Goal: Transaction & Acquisition: Purchase product/service

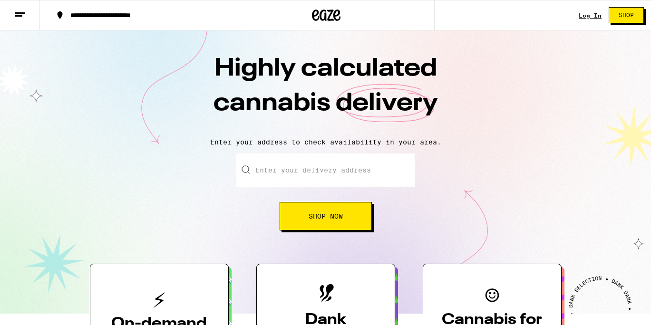
click at [328, 222] on button "Shop Now" at bounding box center [326, 216] width 92 height 29
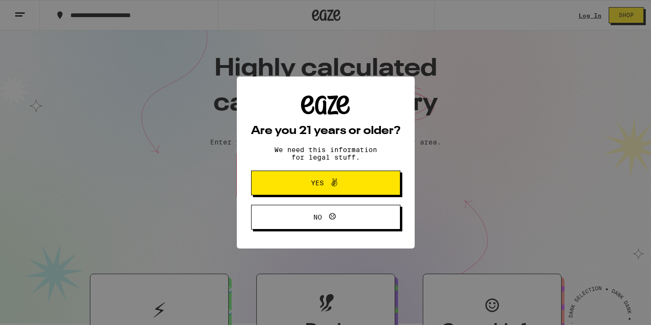
click at [363, 193] on button "Yes" at bounding box center [325, 183] width 149 height 25
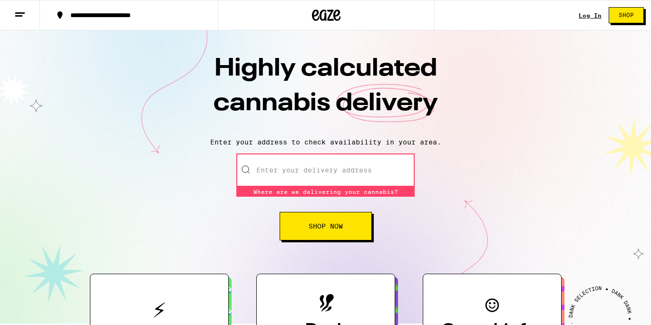
click at [360, 175] on input "Enter your delivery address" at bounding box center [325, 170] width 178 height 33
click at [590, 19] on div "Log In Shop" at bounding box center [615, 15] width 72 height 30
click at [586, 16] on link "Log In" at bounding box center [590, 15] width 23 height 6
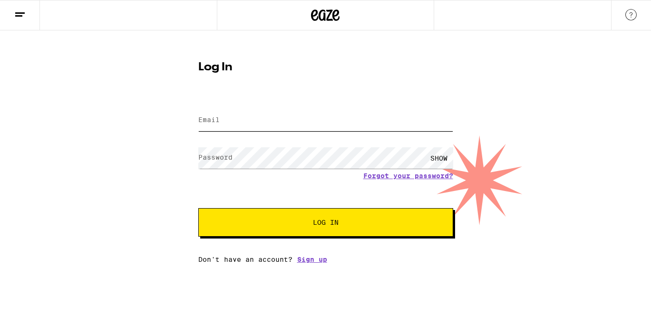
type input "[EMAIL_ADDRESS][DOMAIN_NAME]"
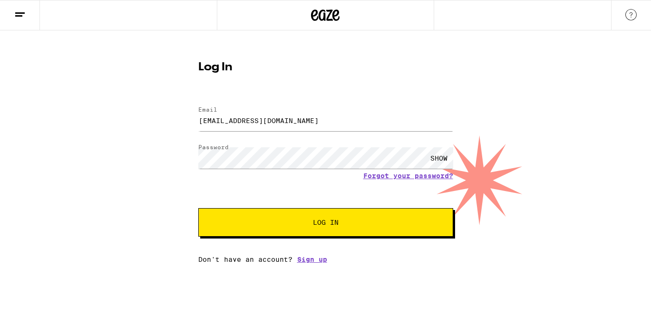
click at [287, 225] on span "Log In" at bounding box center [326, 222] width 178 height 7
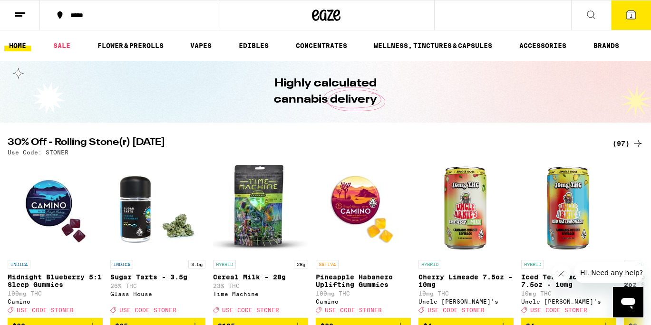
click at [96, 15] on div "*****" at bounding box center [135, 15] width 138 height 7
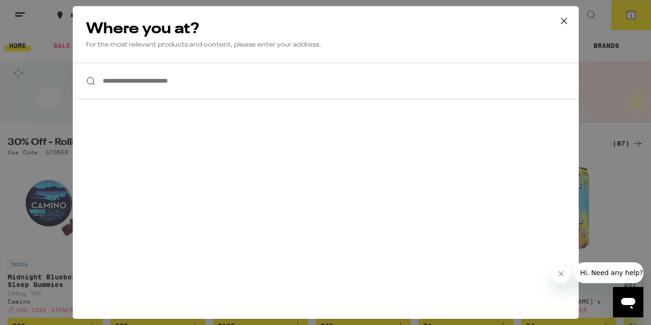
click at [165, 84] on input "**********" at bounding box center [326, 81] width 506 height 37
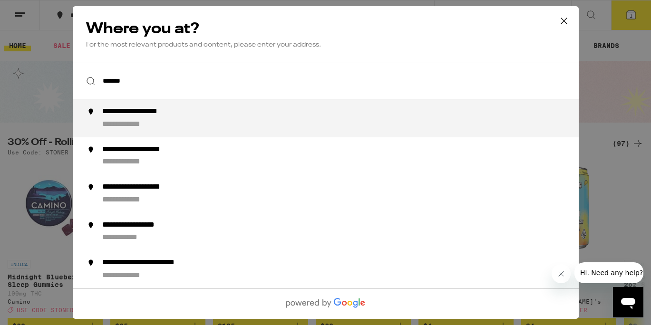
click at [165, 119] on div "**********" at bounding box center [344, 118] width 485 height 23
type input "**********"
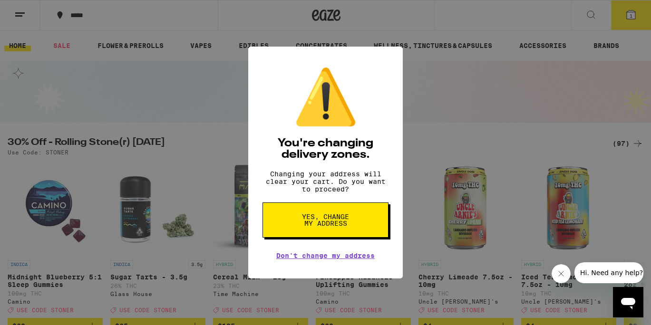
click at [326, 219] on span "Yes, change my address" at bounding box center [325, 220] width 49 height 13
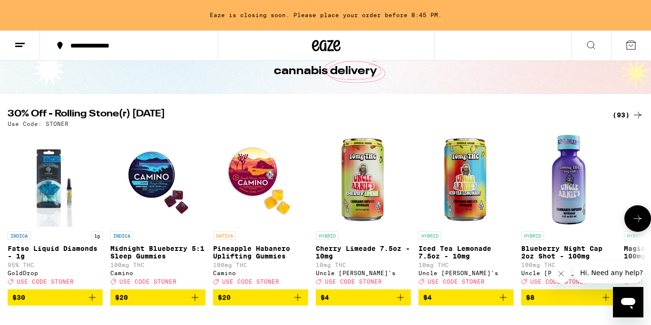
scroll to position [63, 0]
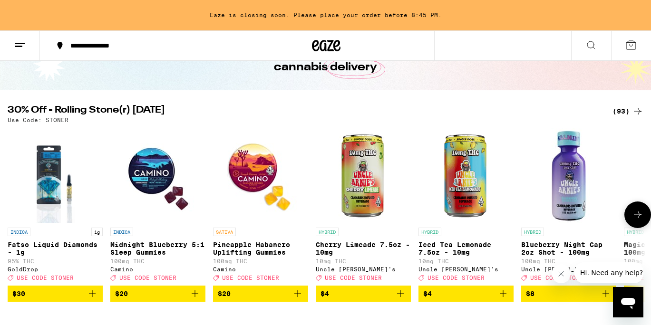
click at [646, 217] on button at bounding box center [638, 215] width 27 height 27
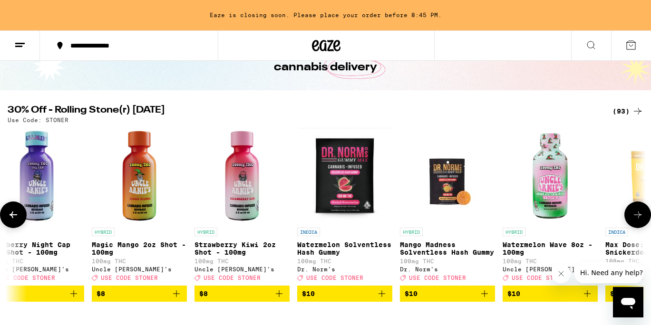
click at [646, 217] on button at bounding box center [638, 215] width 27 height 27
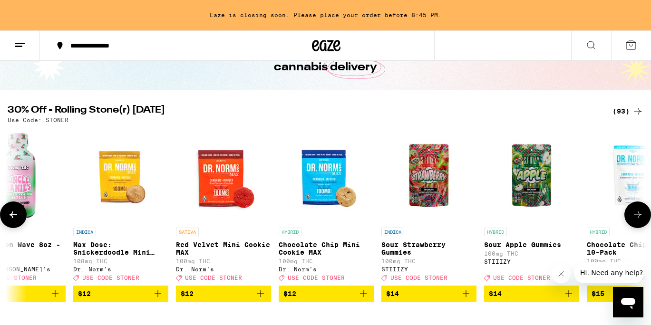
click at [646, 217] on button at bounding box center [638, 215] width 27 height 27
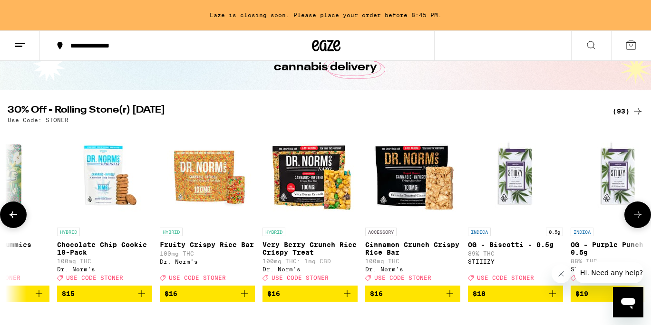
scroll to position [0, 1597]
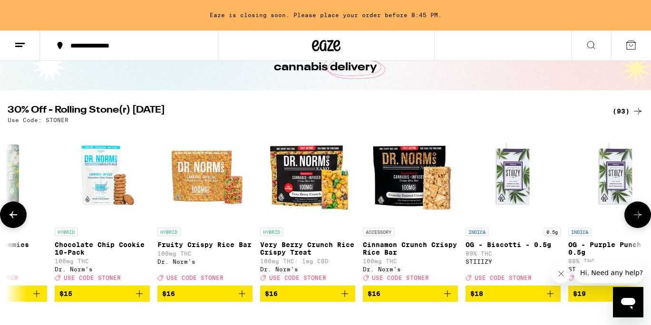
click at [633, 226] on button at bounding box center [638, 215] width 27 height 27
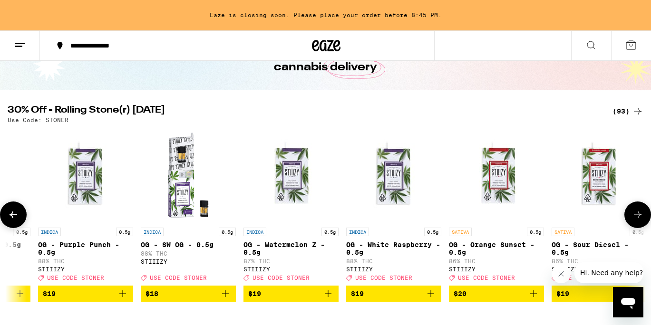
click at [633, 226] on button at bounding box center [638, 215] width 27 height 27
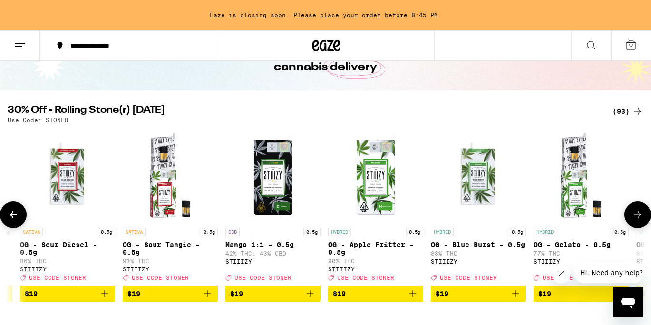
scroll to position [0, 2662]
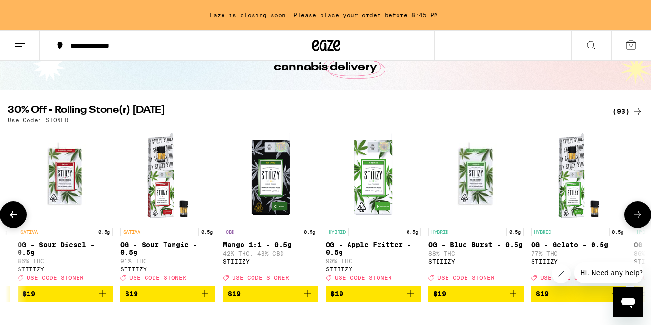
click at [19, 216] on button at bounding box center [13, 215] width 27 height 27
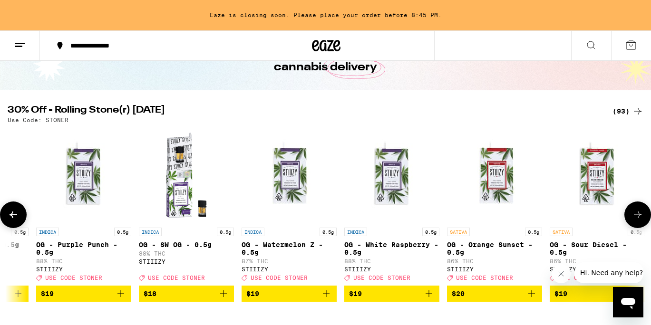
click at [19, 216] on button at bounding box center [13, 215] width 27 height 27
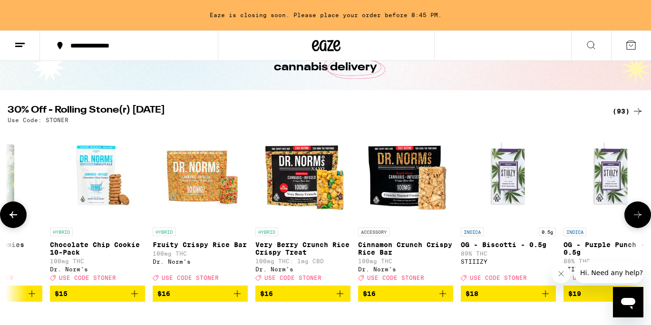
scroll to position [0, 1597]
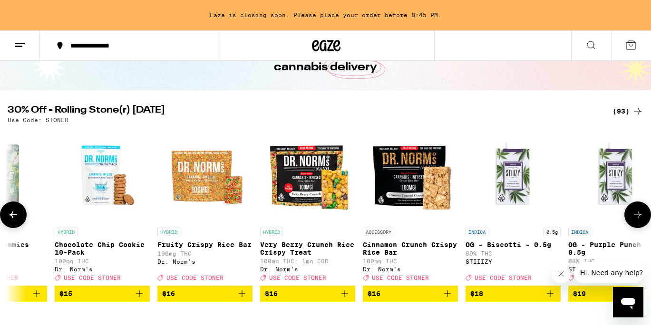
click at [639, 226] on button at bounding box center [638, 215] width 27 height 27
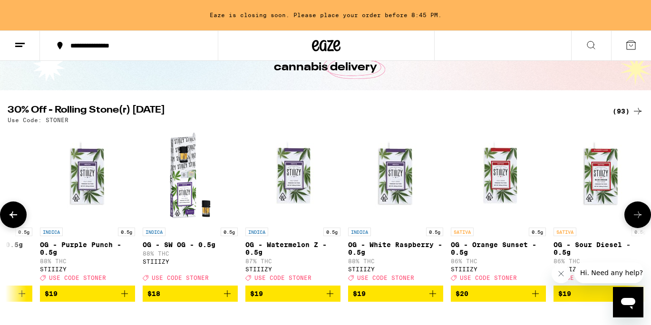
scroll to position [0, 2129]
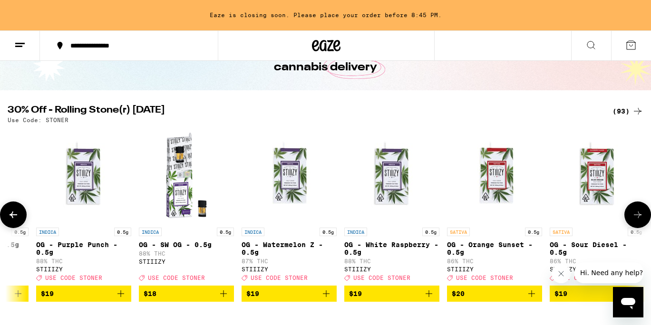
click at [639, 226] on button at bounding box center [638, 215] width 27 height 27
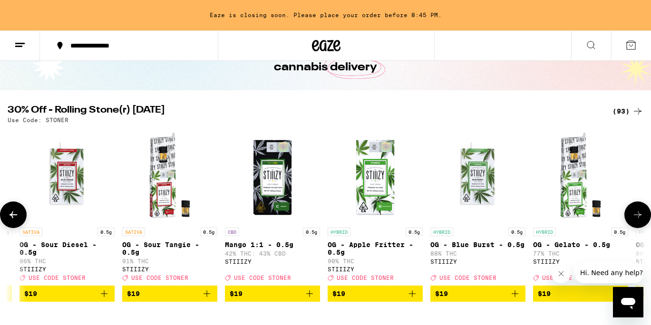
scroll to position [0, 2662]
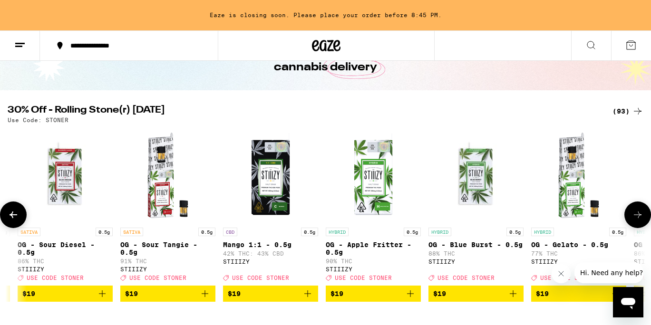
click at [639, 219] on icon at bounding box center [637, 214] width 11 height 11
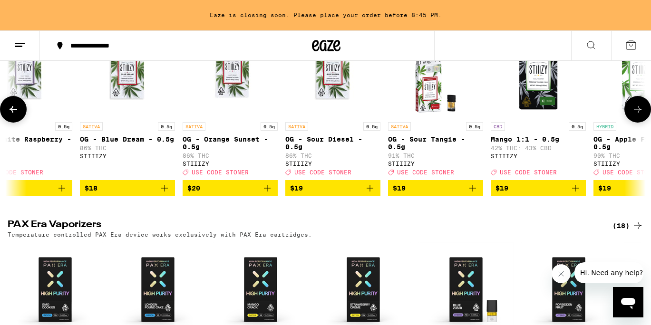
scroll to position [0, 442]
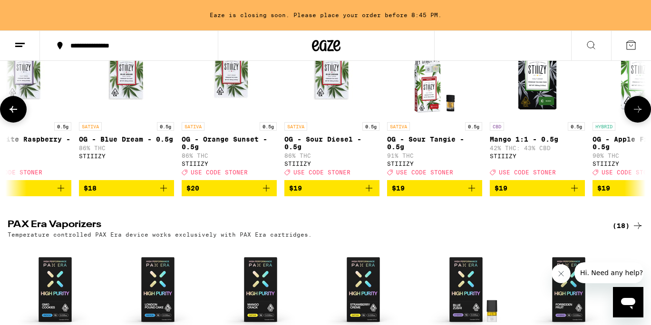
click at [161, 194] on icon "Add to bag" at bounding box center [163, 188] width 11 height 11
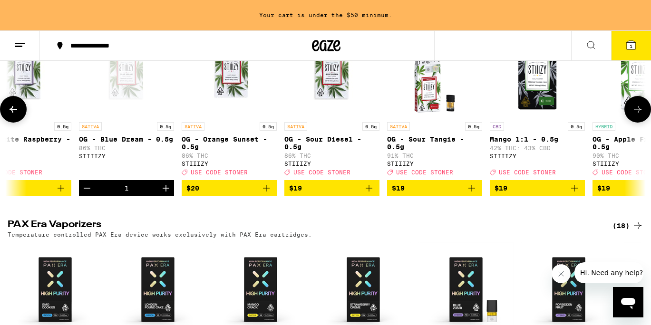
click at [91, 194] on icon "Decrement" at bounding box center [86, 188] width 11 height 11
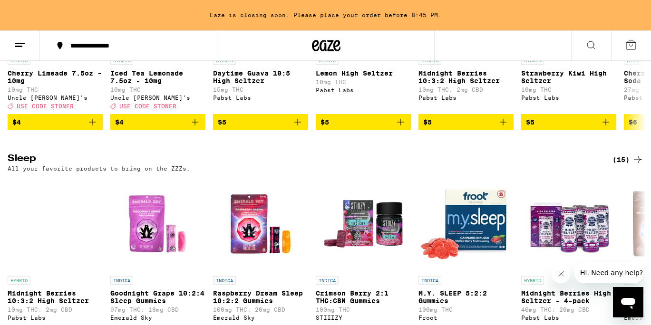
scroll to position [3041, 0]
